Goal: Task Accomplishment & Management: Manage account settings

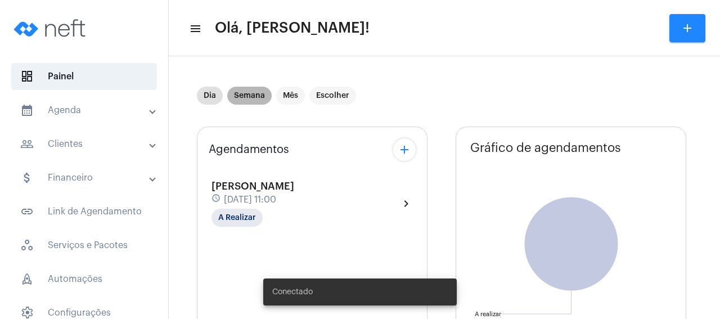
click at [250, 96] on mat-chip "Semana" at bounding box center [249, 96] width 44 height 18
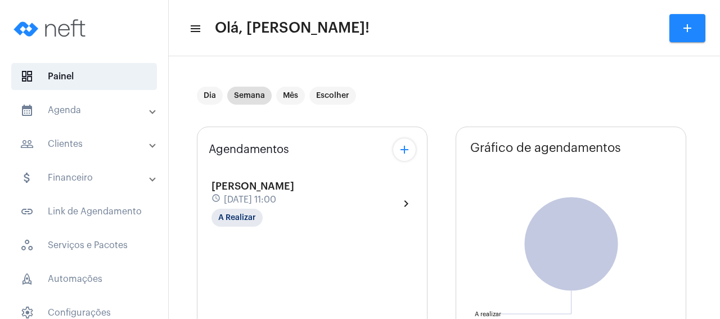
click at [89, 148] on mat-panel-title "people_outline Clientes" at bounding box center [85, 143] width 130 height 13
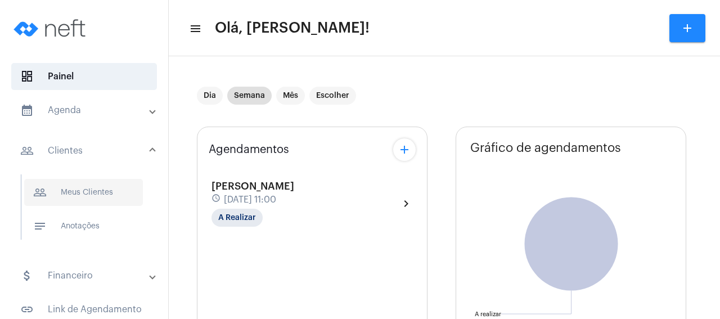
click at [106, 190] on span "people_outline Meus Clientes" at bounding box center [83, 192] width 119 height 27
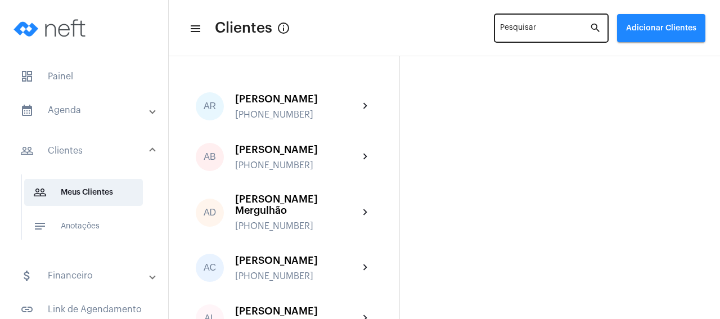
click at [500, 25] on div "Pesquisar" at bounding box center [544, 27] width 89 height 31
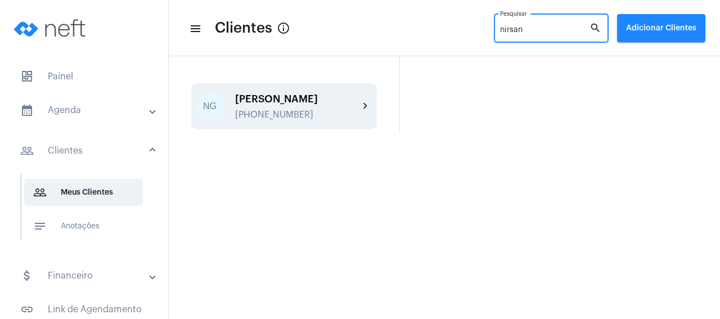
type input "nirsan"
click at [287, 105] on div "[PERSON_NAME]" at bounding box center [297, 98] width 124 height 11
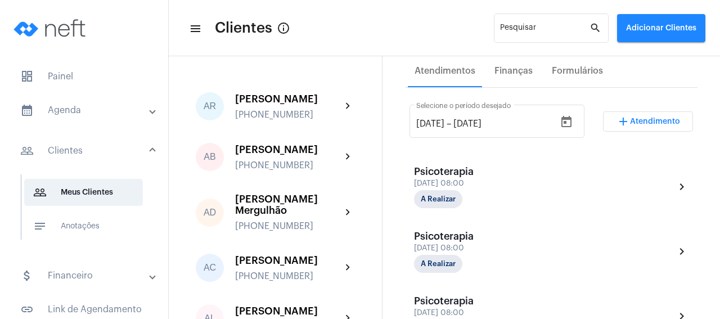
scroll to position [162, 0]
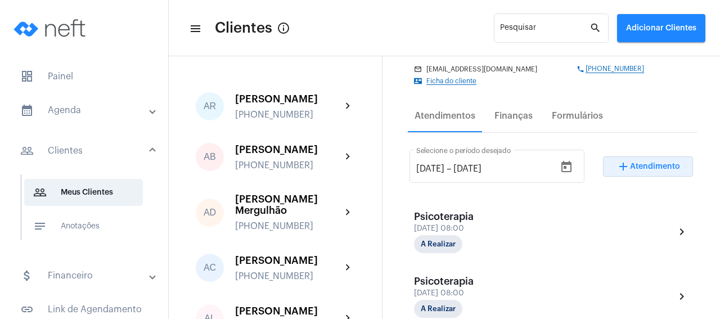
click at [660, 166] on span "Atendimento" at bounding box center [655, 167] width 50 height 8
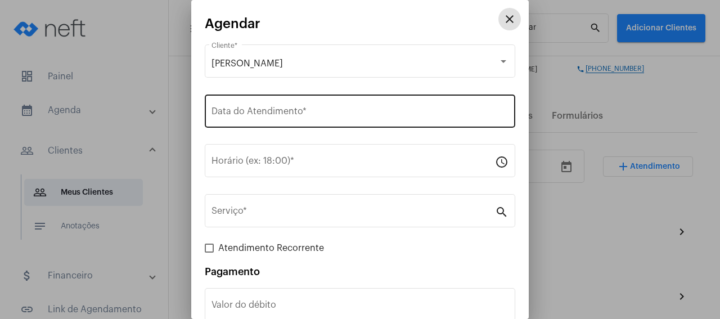
click at [300, 121] on div "Data do Atendimento *" at bounding box center [359, 109] width 297 height 35
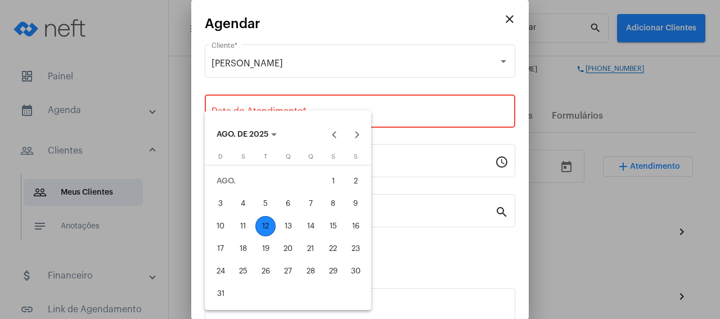
click at [265, 227] on div "12" at bounding box center [265, 226] width 20 height 20
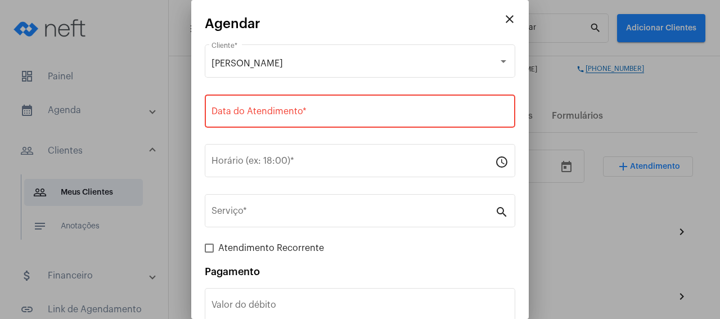
type input "[DATE]"
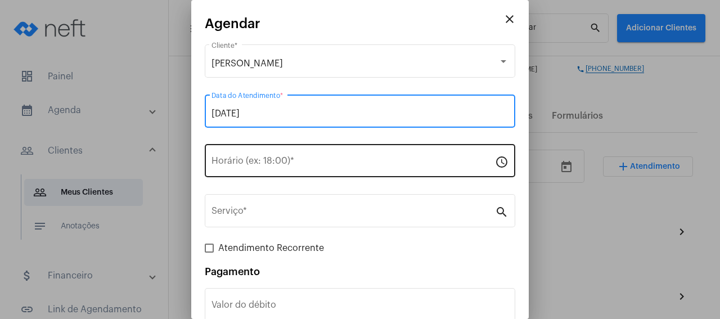
click at [278, 165] on input "Horário (ex: 18:00) *" at bounding box center [352, 163] width 283 height 10
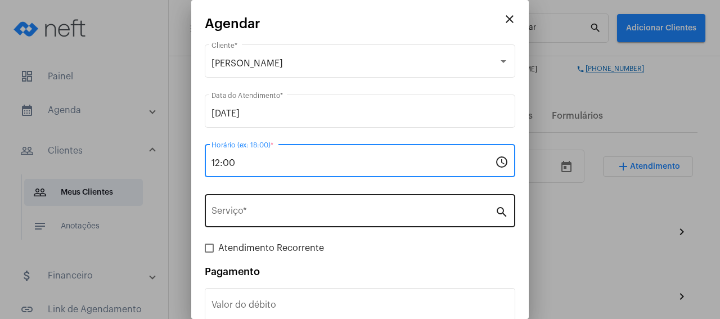
type input "12:00"
click at [241, 217] on input "Serviço *" at bounding box center [352, 213] width 283 height 10
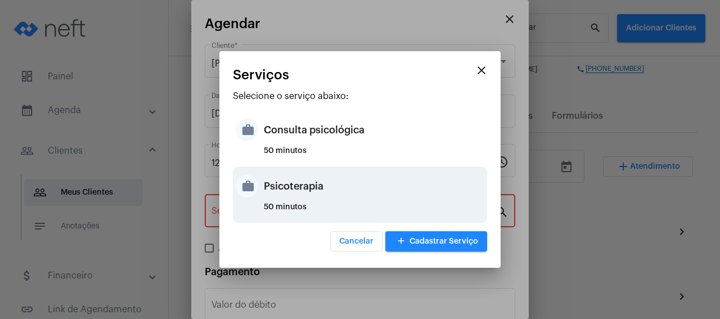
click at [291, 192] on div "Psicoterapia" at bounding box center [374, 186] width 220 height 34
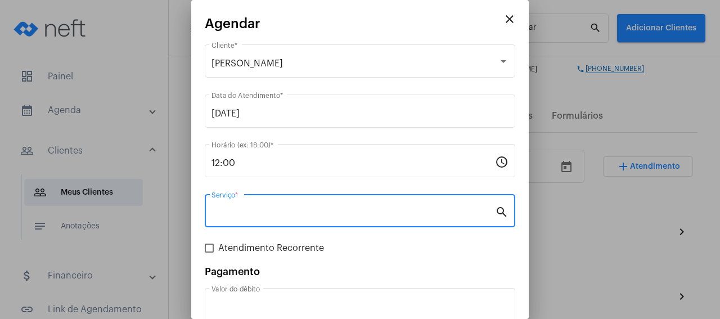
type input "Psicoterapia"
type input "R$ 150"
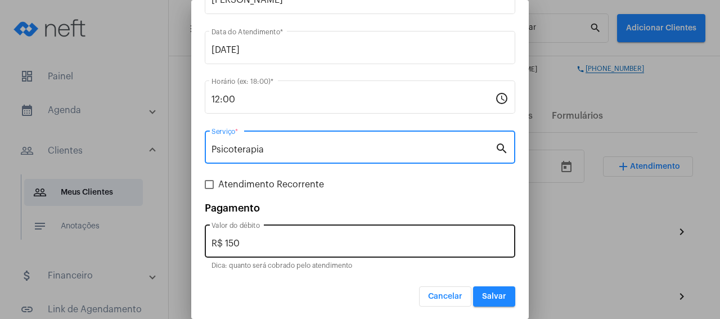
scroll to position [65, 0]
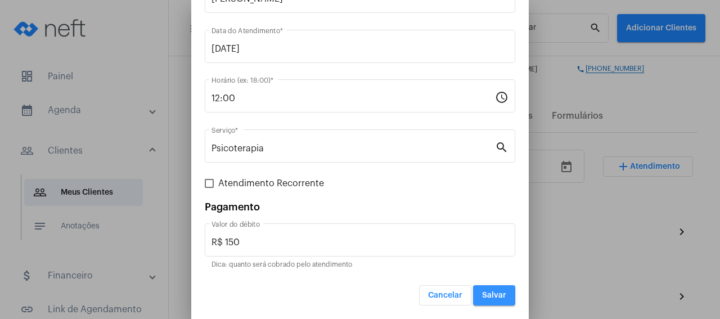
click at [503, 299] on span "Salvar" at bounding box center [494, 295] width 24 height 8
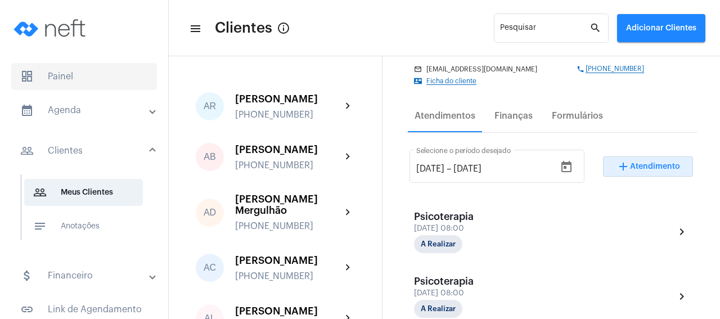
click at [97, 78] on span "dashboard Painel" at bounding box center [84, 76] width 146 height 27
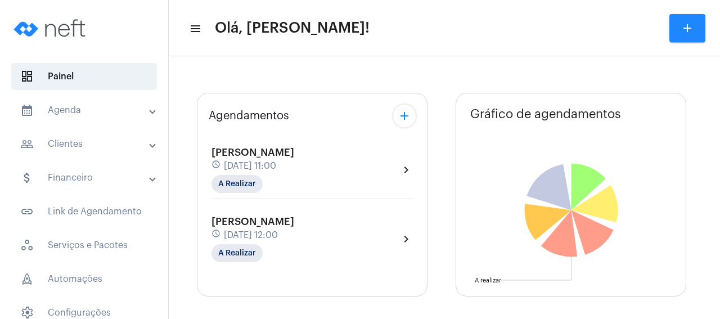
type input "[URL][DOMAIN_NAME]"
